Goal: Task Accomplishment & Management: Manage account settings

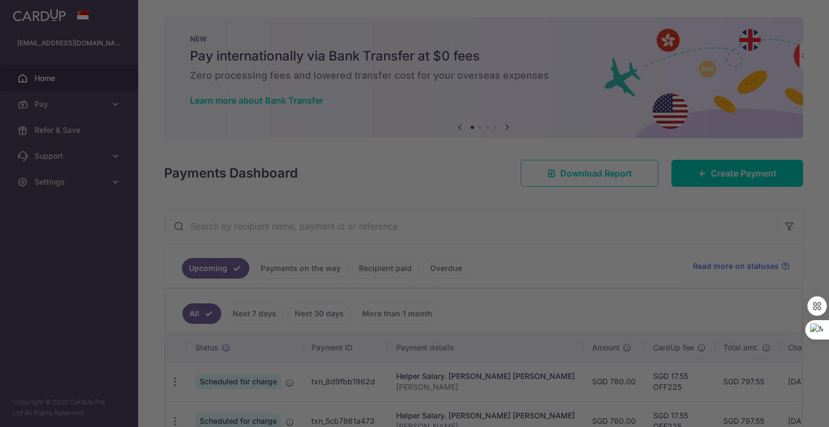
click at [607, 223] on div at bounding box center [418, 215] width 837 height 431
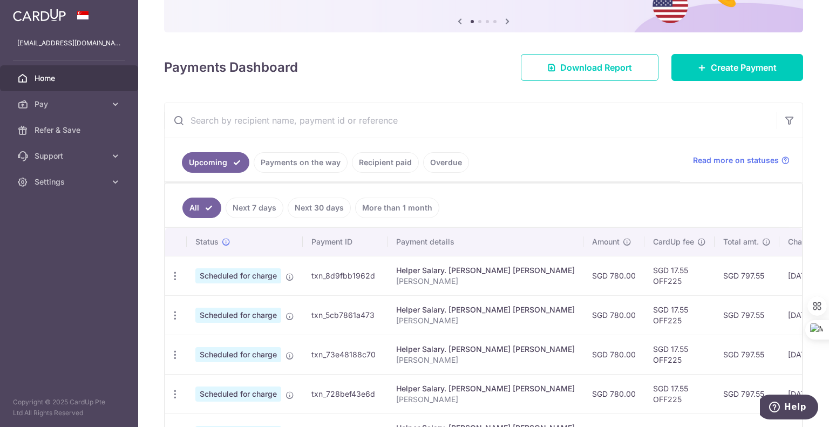
scroll to position [108, 0]
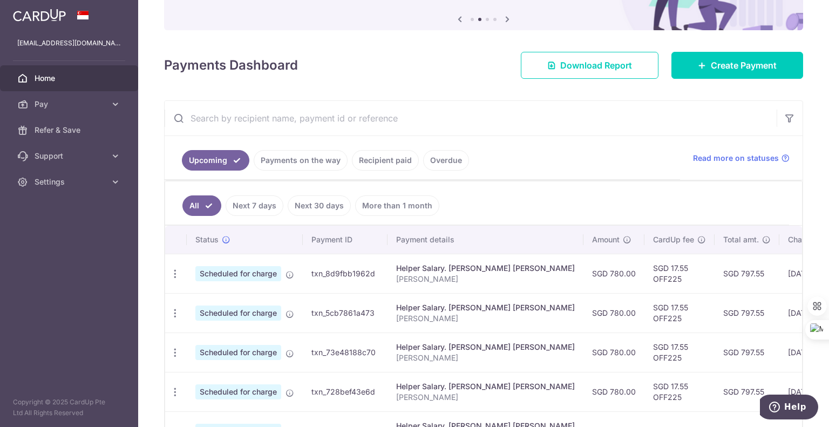
click at [289, 159] on link "Payments on the way" at bounding box center [301, 160] width 94 height 20
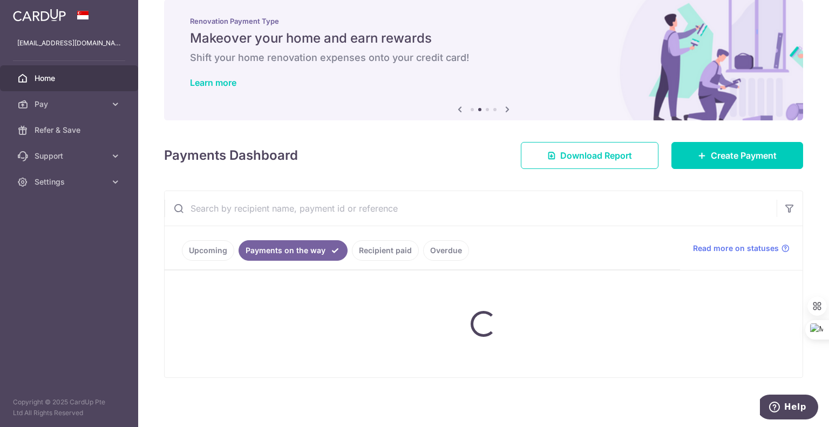
scroll to position [0, 0]
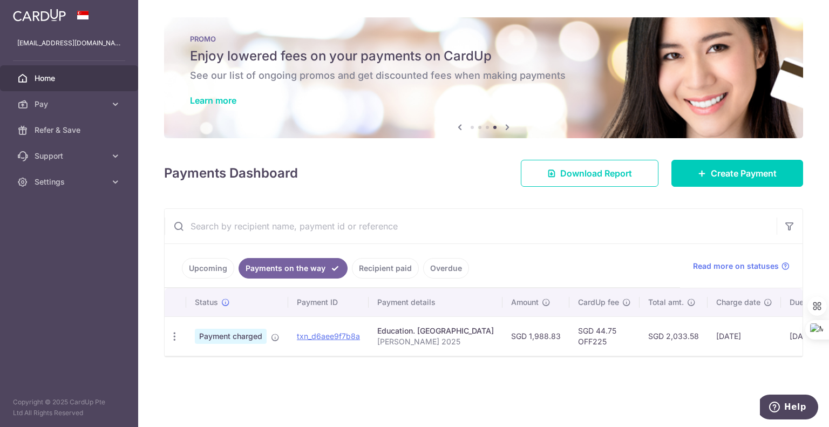
click at [606, 257] on ul "Upcoming Payments on the way Recipient paid Overdue" at bounding box center [422, 266] width 515 height 44
click at [208, 267] on link "Upcoming" at bounding box center [208, 268] width 52 height 20
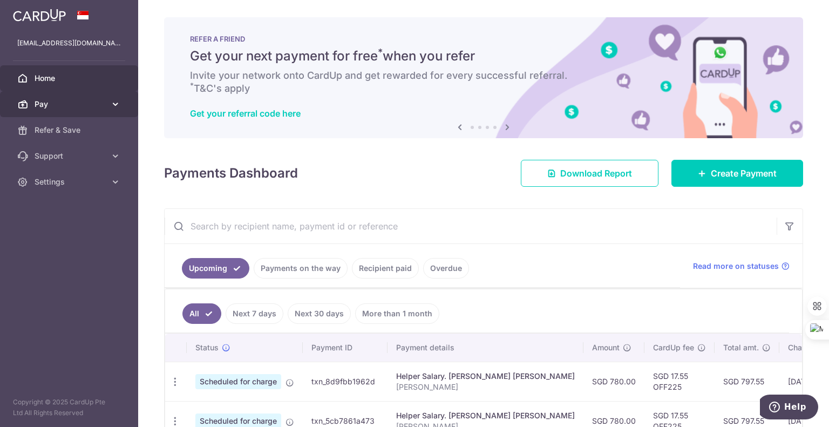
click at [81, 100] on span "Pay" at bounding box center [70, 104] width 71 height 11
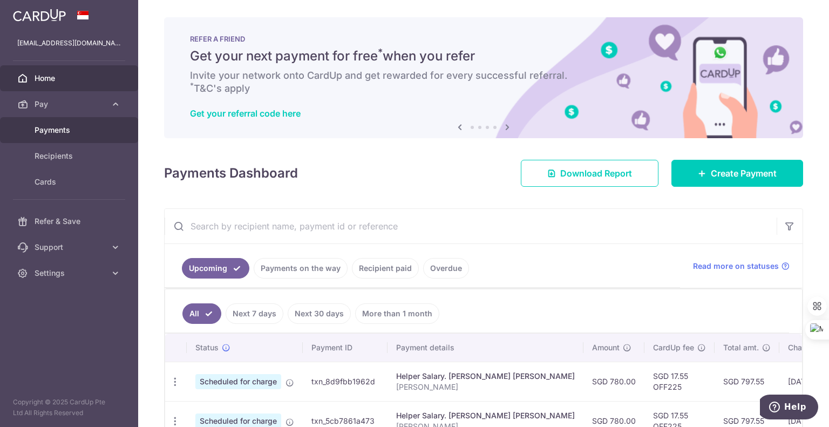
click at [98, 134] on span "Payments" at bounding box center [70, 130] width 71 height 11
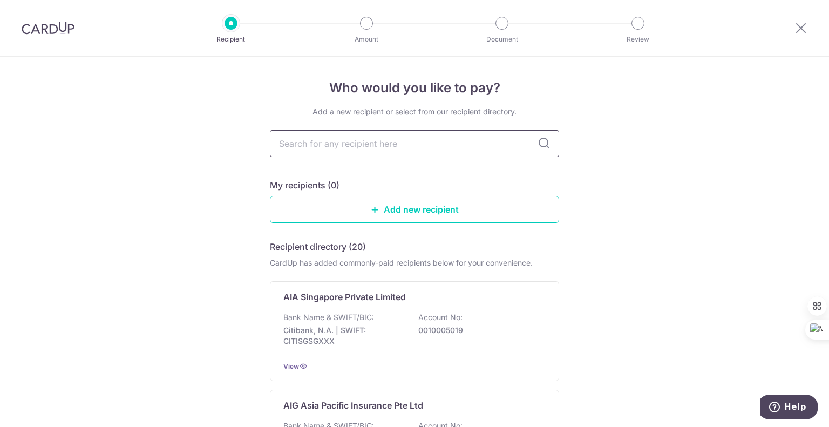
click at [402, 135] on input "text" at bounding box center [414, 143] width 289 height 27
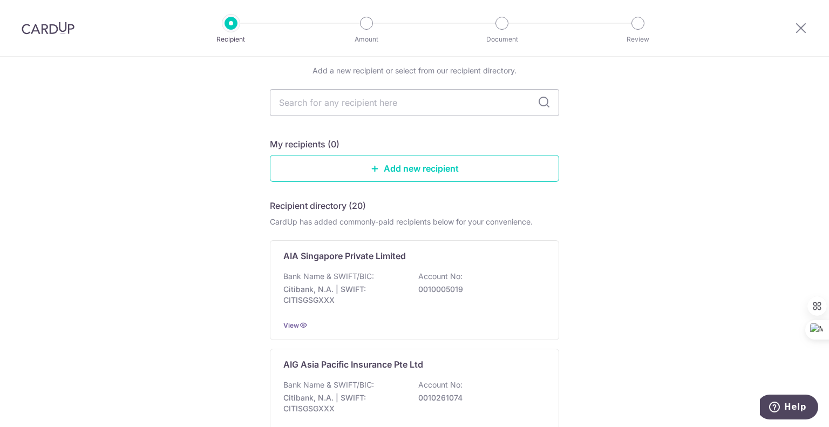
scroll to position [54, 0]
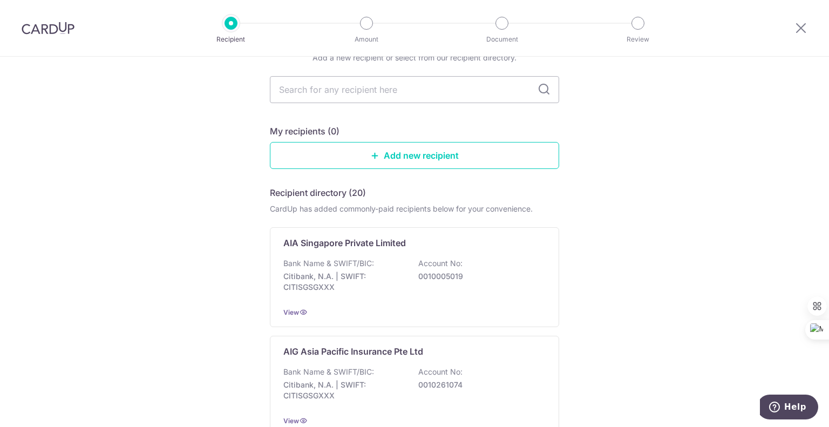
click at [56, 31] on img at bounding box center [48, 28] width 53 height 13
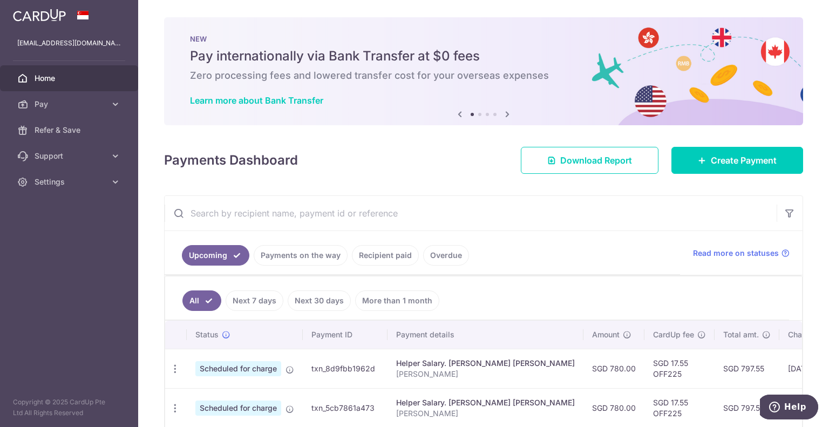
drag, startPoint x: 455, startPoint y: 85, endPoint x: 336, endPoint y: 84, distance: 119.2
click at [337, 85] on div "NEW Pay internationally via Bank Transfer at $0 fees Zero processing fees and l…" at bounding box center [483, 71] width 639 height 108
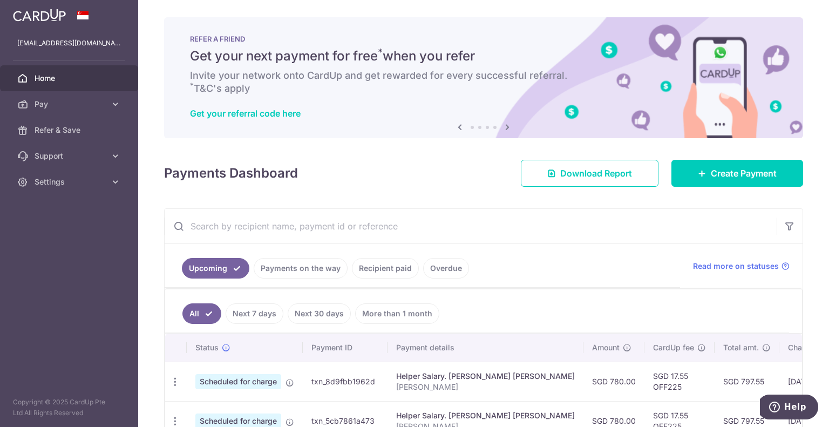
click at [505, 125] on icon at bounding box center [507, 126] width 13 height 13
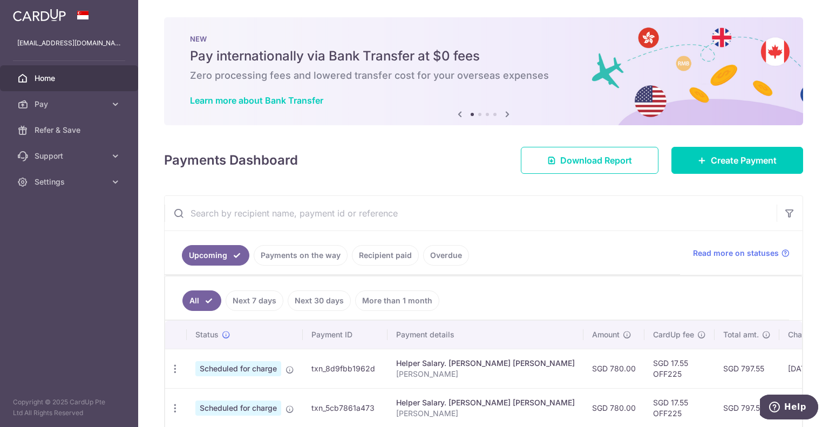
click at [505, 121] on div "NEW Pay internationally via Bank Transfer at $0 fees Zero processing fees and l…" at bounding box center [483, 71] width 639 height 108
click at [505, 113] on icon at bounding box center [507, 113] width 13 height 13
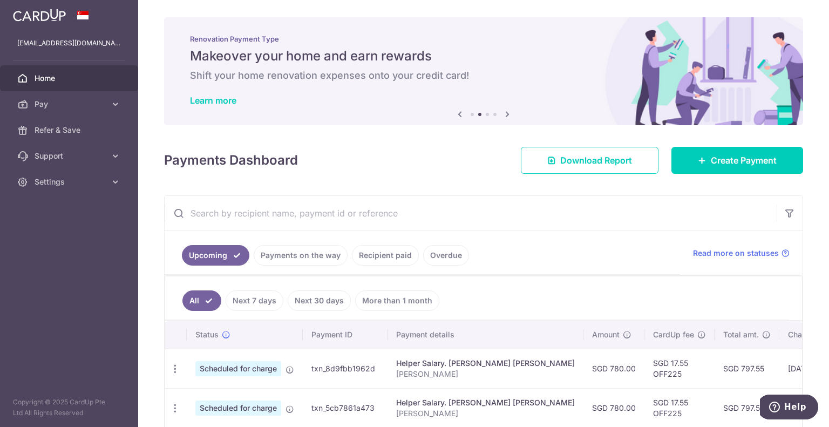
click at [505, 114] on icon at bounding box center [507, 113] width 13 height 13
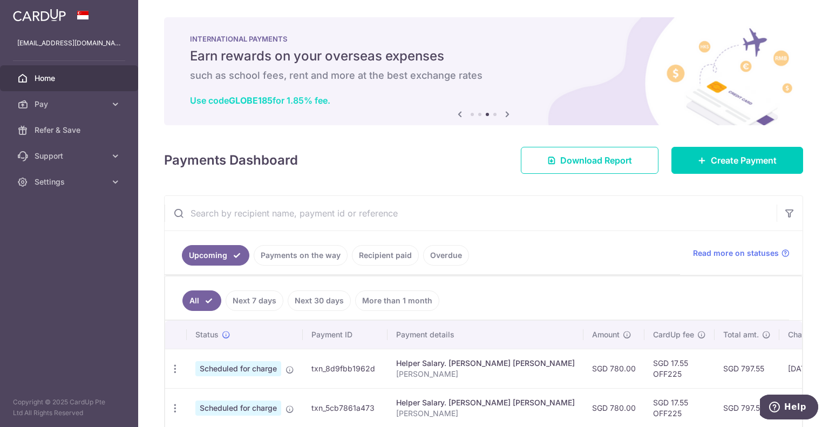
click at [319, 99] on link "Use code GLOBE185 for 1.85% fee." at bounding box center [260, 100] width 140 height 11
click at [509, 114] on icon at bounding box center [507, 113] width 13 height 13
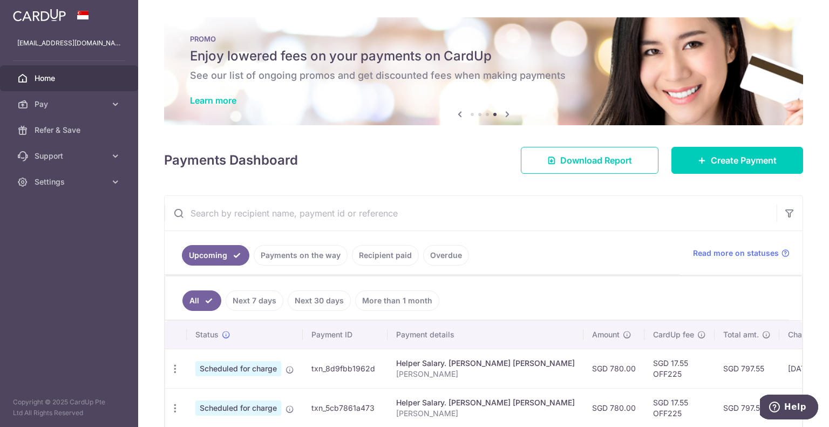
click at [503, 112] on icon at bounding box center [507, 113] width 13 height 13
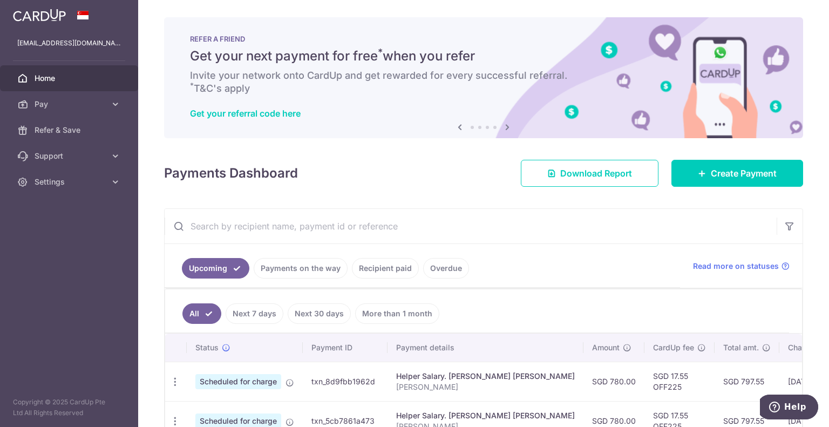
click at [507, 128] on icon at bounding box center [507, 126] width 13 height 13
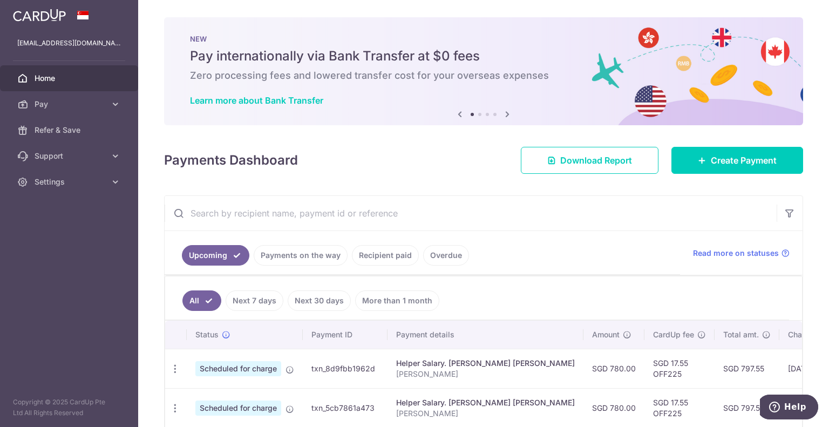
click at [503, 127] on div "× Pause Schedule Pause all future payments in this series Pause just this one p…" at bounding box center [483, 213] width 691 height 427
click at [505, 114] on icon at bounding box center [507, 113] width 13 height 13
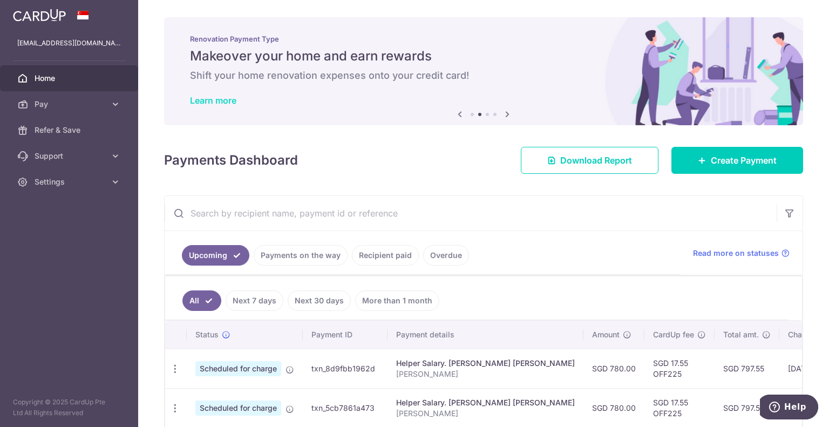
click at [217, 96] on link "Learn more" at bounding box center [213, 100] width 46 height 11
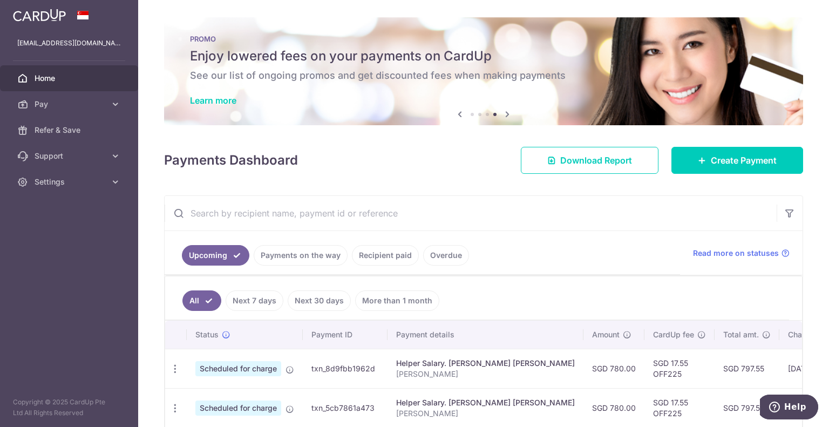
click at [44, 78] on span "Home" at bounding box center [70, 78] width 71 height 11
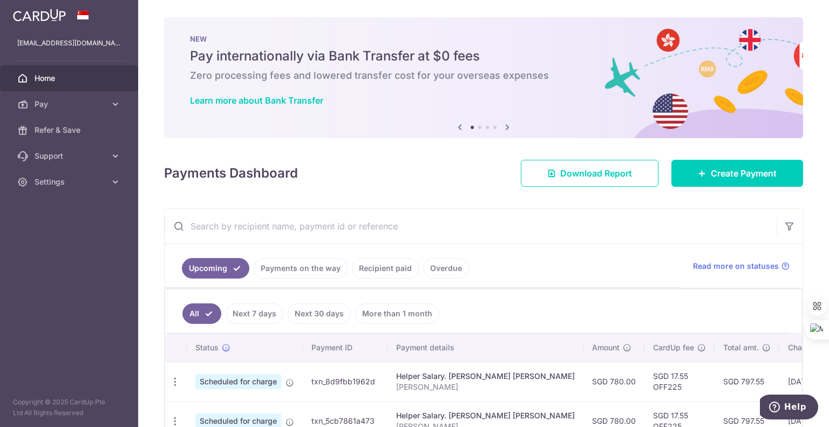
click at [503, 126] on icon at bounding box center [507, 126] width 13 height 13
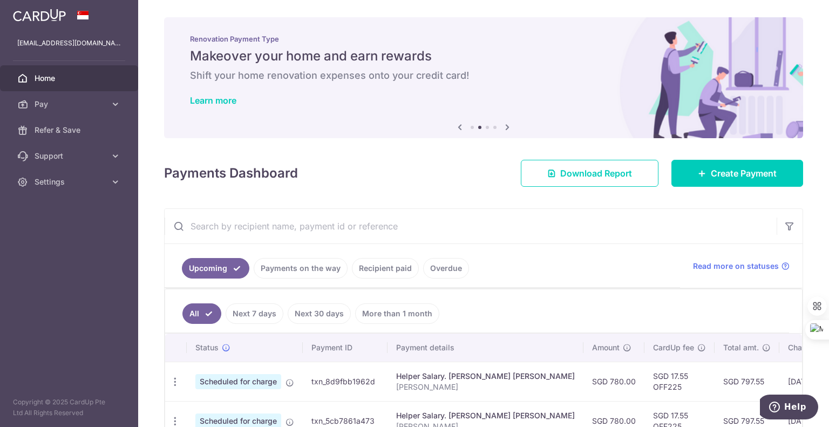
click at [502, 126] on icon at bounding box center [507, 126] width 13 height 13
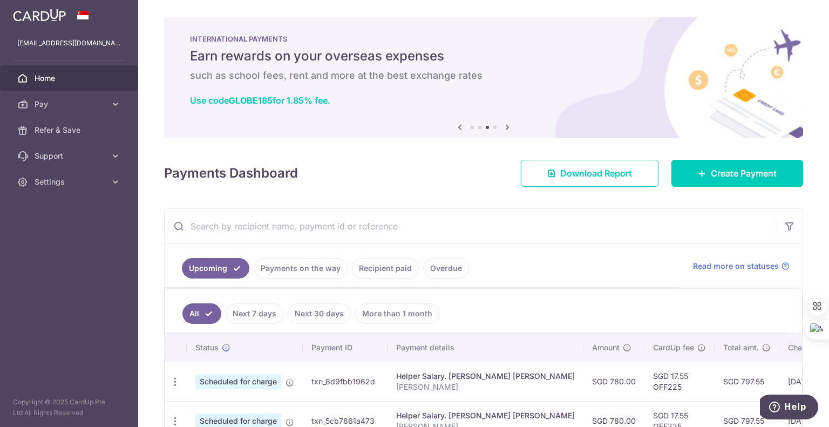
click at [505, 124] on icon at bounding box center [507, 126] width 13 height 13
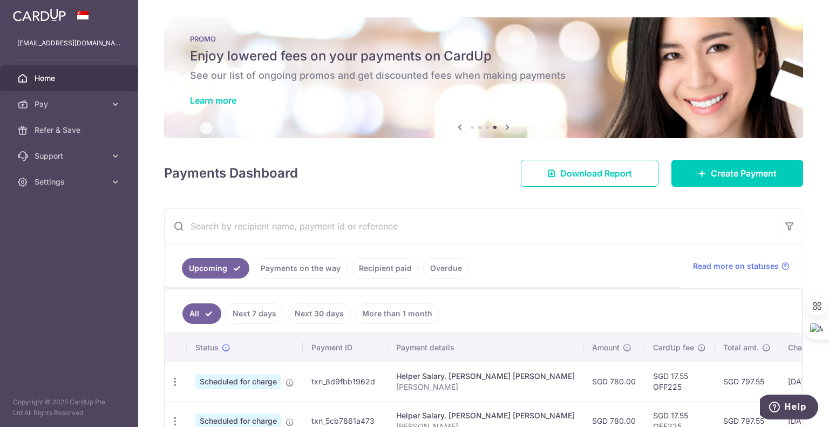
click at [434, 63] on h5 "Enjoy lowered fees on your payments on CardUp" at bounding box center [483, 55] width 587 height 17
drag, startPoint x: 491, startPoint y: 76, endPoint x: 524, endPoint y: 79, distance: 32.5
click at [494, 76] on h6 "See our list of ongoing promos and get discounted fees when making payments" at bounding box center [483, 75] width 587 height 13
click at [234, 97] on link "Learn more" at bounding box center [213, 100] width 46 height 11
